Goal: Find specific page/section: Find specific page/section

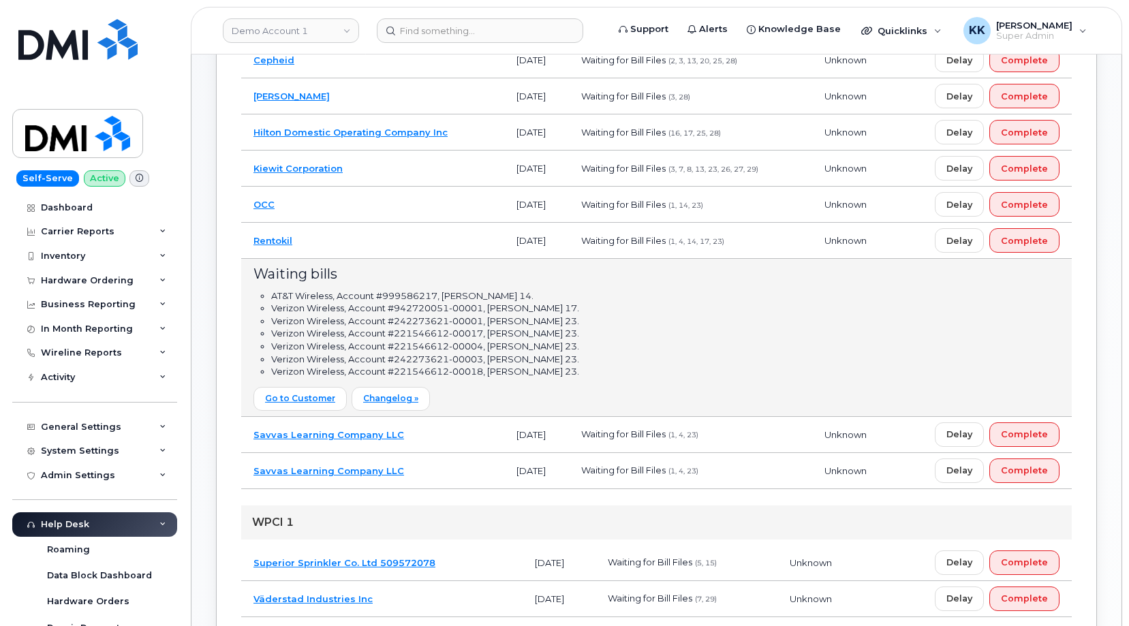
scroll to position [580, 0]
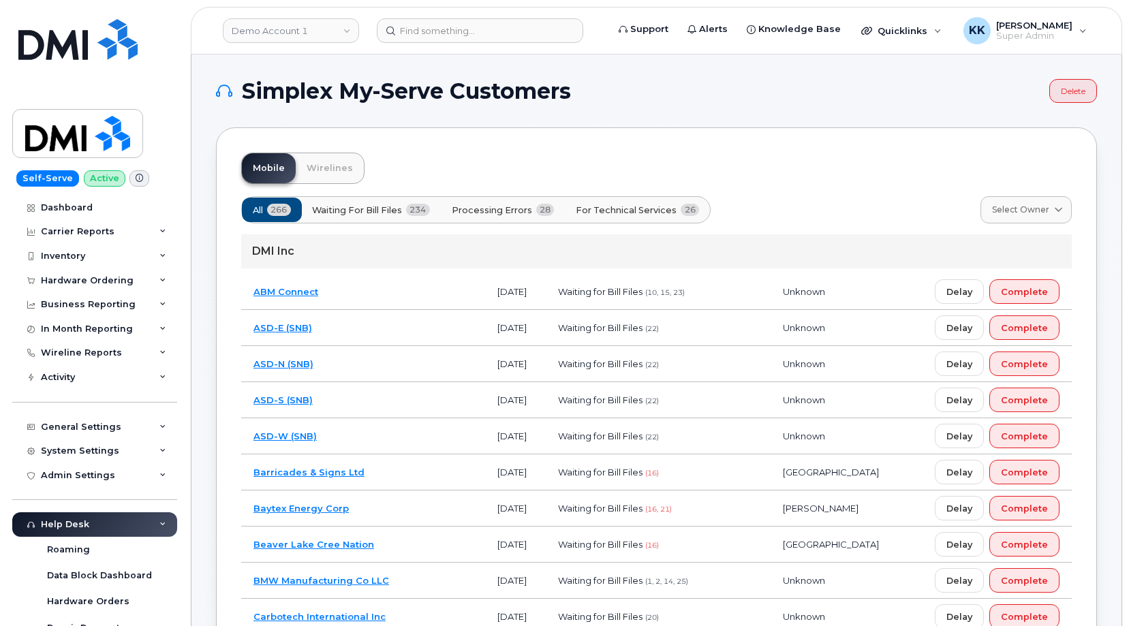
click at [530, 210] on span "Processing Errors" at bounding box center [492, 210] width 80 height 13
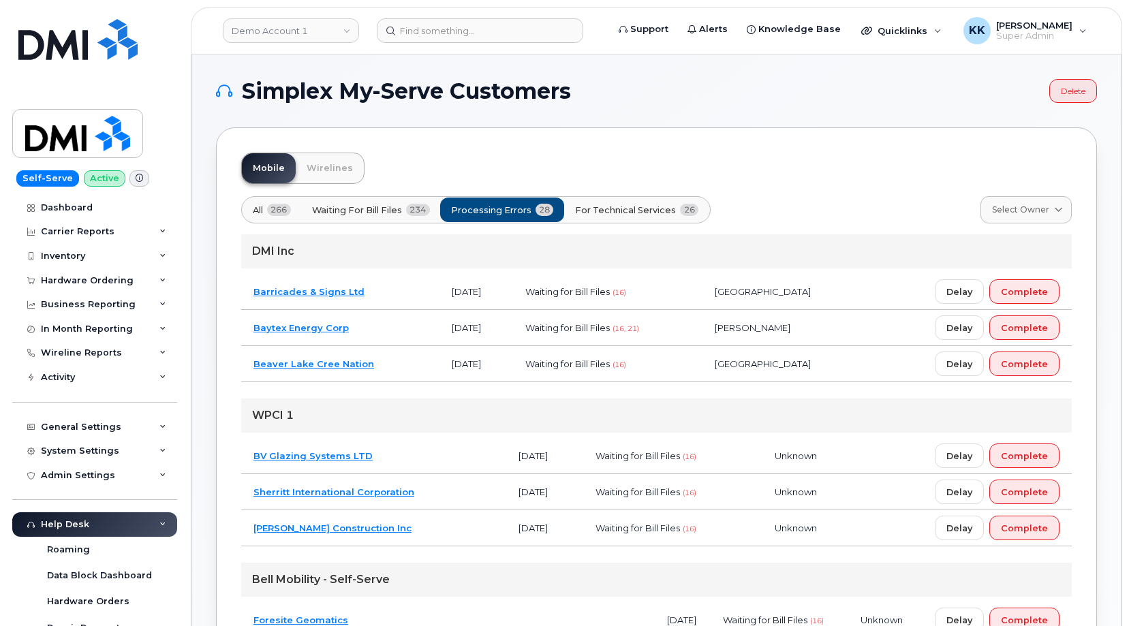
click at [608, 216] on span "For Technical Services" at bounding box center [625, 210] width 101 height 13
